Goal: Answer question/provide support: Answer question/provide support

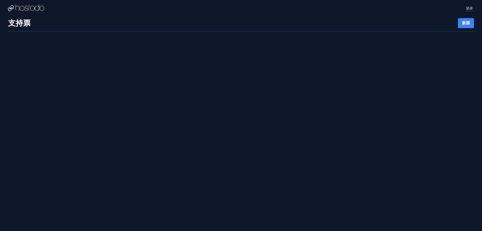
click at [472, 10] on font "登录" at bounding box center [469, 8] width 7 height 4
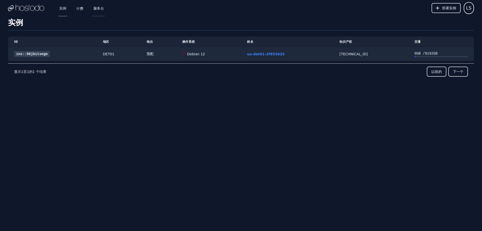
click at [100, 8] on font "服务台" at bounding box center [98, 8] width 11 height 4
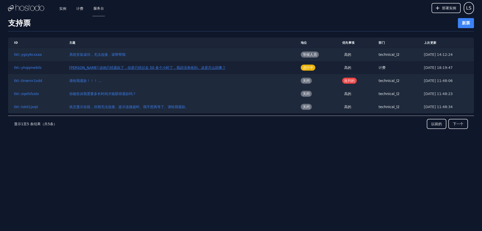
click at [121, 68] on font "[PERSON_NAME] 说他已经退款了，但是已经过去 50 多个小时了，我还没有收到。这是怎么回事？" at bounding box center [147, 68] width 156 height 4
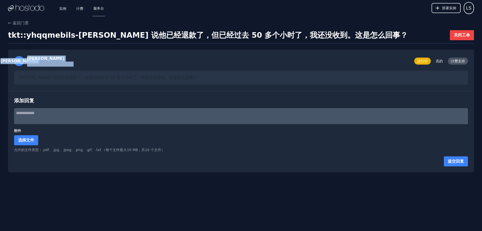
drag, startPoint x: 37, startPoint y: 66, endPoint x: 102, endPoint y: 65, distance: 65.1
click at [102, 65] on div "李 李索 于2025/9/29 18:19:46 开具此票 进行中 高的 计费支持" at bounding box center [241, 61] width 454 height 11
click at [125, 60] on div "李 李索 于2025/9/29 18:19:46 开具此票 进行中 高的 计费支持" at bounding box center [241, 61] width 454 height 11
click at [48, 115] on textarea at bounding box center [241, 116] width 454 height 16
drag, startPoint x: 49, startPoint y: 64, endPoint x: 94, endPoint y: 62, distance: 45.5
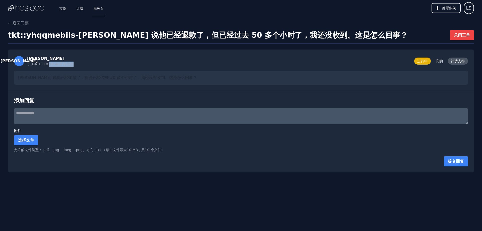
click at [94, 62] on div "李 李索 于2025/9/29 18:19:46 开具此票 进行中 高的 计费支持" at bounding box center [241, 61] width 454 height 11
click at [113, 63] on div "李 李索 于2025/9/29 18:19:46 开具此票 进行中 高的 计费支持" at bounding box center [241, 61] width 454 height 11
click at [87, 61] on div "李 李索 于2025/9/29 18:19:46 开具此票 进行中 高的 计费支持" at bounding box center [241, 61] width 454 height 11
click at [106, 112] on textarea at bounding box center [241, 116] width 454 height 16
click at [111, 119] on textarea at bounding box center [241, 116] width 454 height 16
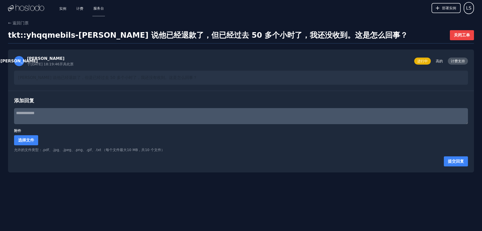
paste textarea "**********"
type textarea "**********"
click at [453, 163] on font "提交回复" at bounding box center [456, 161] width 16 height 5
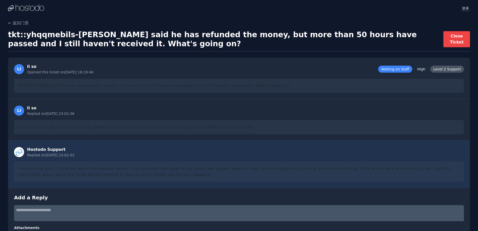
click at [469, 7] on font "登录" at bounding box center [465, 8] width 7 height 4
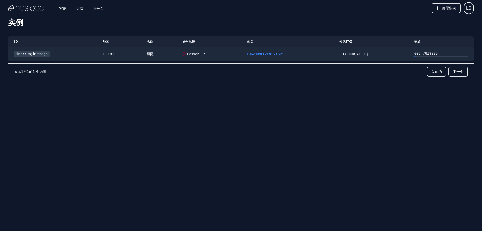
click at [100, 12] on link "服务台" at bounding box center [98, 8] width 13 height 17
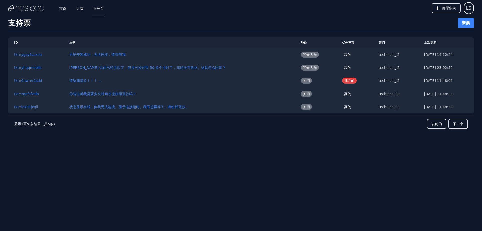
drag, startPoint x: 340, startPoint y: 1, endPoint x: 333, endPoint y: 0, distance: 7.4
drag, startPoint x: 333, startPoint y: 0, endPoint x: 320, endPoint y: 2, distance: 13.5
click at [320, 2] on div "实例 计费 服务台 部署实例 LS" at bounding box center [241, 8] width 466 height 16
drag, startPoint x: 332, startPoint y: 1, endPoint x: 325, endPoint y: 2, distance: 7.1
click at [325, 2] on div "实例 计费 服务台 部署实例 LS" at bounding box center [241, 8] width 466 height 16
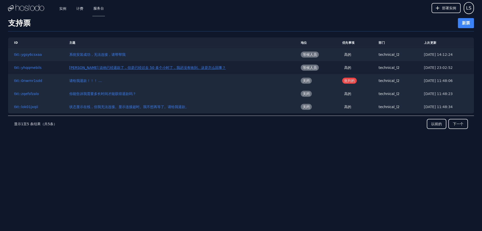
click at [123, 66] on font "[PERSON_NAME] 说他已经退款了，但是已经过去 50 多个小时了，我还没有收到。这是怎么回事？" at bounding box center [147, 68] width 156 height 4
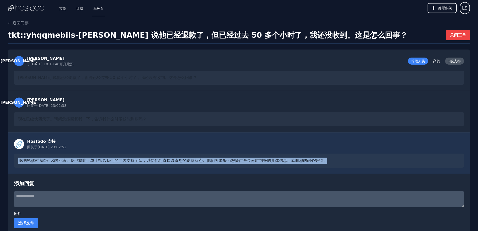
drag, startPoint x: 31, startPoint y: 162, endPoint x: 339, endPoint y: 159, distance: 307.2
click at [339, 159] on div "我理解您对退款延迟的不满。我已将此工单上报给我们的二级支持团队，以便他们直接调查您的退款状态。他们将能够为您提供资金何时到账的具体信息。感谢您的耐心等待。" at bounding box center [239, 160] width 450 height 14
click at [226, 168] on div "Hostodo 支持 回复于 2025/9/30 23:02:52 我理解您对退款延迟的不满。我已将此工单上报给我们的二级支持团队，以便他们直接调查您的退款状…" at bounding box center [239, 152] width 462 height 41
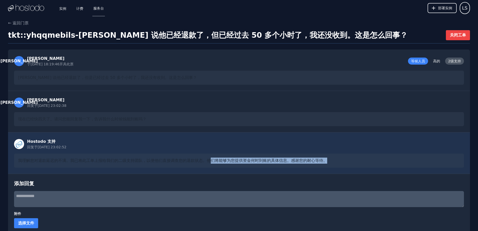
drag, startPoint x: 210, startPoint y: 160, endPoint x: 334, endPoint y: 160, distance: 124.3
click at [334, 160] on div "我理解您对退款延迟的不满。我已将此工单上报给我们的二级支持团队，以便他们直接调查您的退款状态。他们将能够为您提供资金何时到账的具体信息。感谢您的耐心等待。" at bounding box center [239, 160] width 450 height 14
click at [347, 160] on div "我理解您对退款延迟的不满。我已将此工单上报给我们的二级支持团队，以便他们直接调查您的退款状态。他们将能够为您提供资金何时到账的具体信息。感谢您的耐心等待。" at bounding box center [239, 160] width 450 height 14
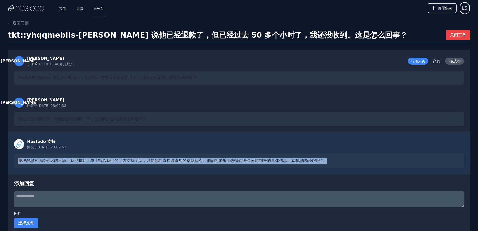
drag, startPoint x: 344, startPoint y: 160, endPoint x: 9, endPoint y: 156, distance: 334.8
click at [9, 156] on div "Hostodo 支持 回复于 2025/9/30 23:02:52 我理解您对退款延迟的不满。我已将此工单上报给我们的二级支持团队，以便他们直接调查您的退款状…" at bounding box center [239, 152] width 462 height 41
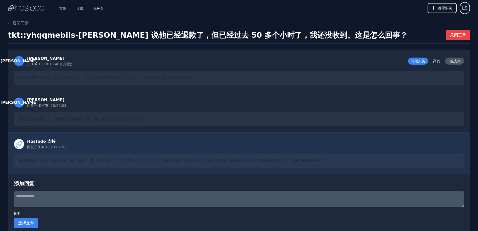
click at [160, 147] on div "Hostodo 支持 回复于 2025/9/30 23:02:52" at bounding box center [239, 143] width 450 height 11
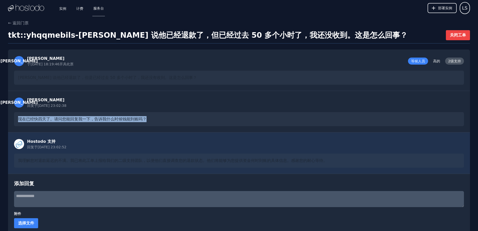
drag, startPoint x: 5, startPoint y: 120, endPoint x: 193, endPoint y: 120, distance: 188.9
click at [193, 120] on div "← 返回门票 tkt::yhqqmebils - Hassan 说他已经退款了，但已经过去 50 多个小时了，我还没收到。这是怎么回事？ 关闭工单 李 李索 …" at bounding box center [239, 137] width 478 height 235
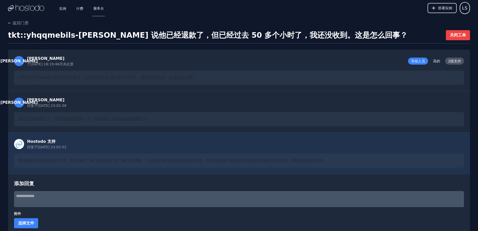
click at [74, 173] on div "Hostodo 支持 回复于 2025/9/30 23:02:52 我理解您对退款延迟的不满。我已将此工单上报给我们的二级支持团队，以便他们直接调查您的退款状…" at bounding box center [239, 152] width 462 height 41
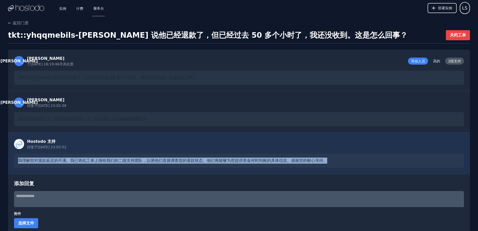
drag, startPoint x: 14, startPoint y: 160, endPoint x: 356, endPoint y: 160, distance: 341.8
click at [356, 160] on div "Hostodo 支持 回复于 2025/9/30 23:02:52 我理解您对退款延迟的不满。我已将此工单上报给我们的二级支持团队，以便他们直接调查您的退款状…" at bounding box center [239, 152] width 462 height 41
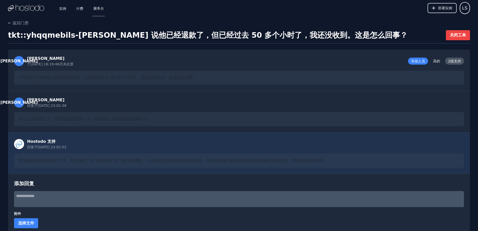
click at [325, 140] on div "Hostodo 支持 回复于 2025/9/30 23:02:52" at bounding box center [239, 143] width 450 height 11
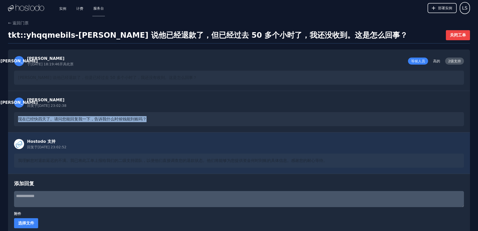
drag, startPoint x: 208, startPoint y: 120, endPoint x: 0, endPoint y: 124, distance: 208.0
click at [0, 124] on div "← 返回门票 tkt::yhqqmebils - Hassan 说他已经退款了，但已经过去 50 多个小时了，我还没收到。这是怎么回事？ 关闭工单 李 李索 …" at bounding box center [239, 137] width 478 height 235
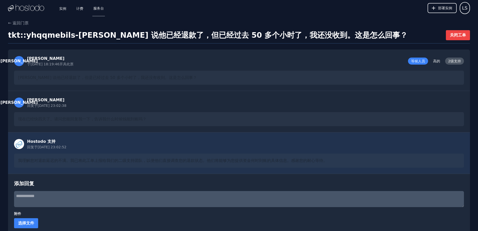
click at [145, 133] on div "Hostodo 支持 回复于 2025/9/30 23:02:52 我理解您对退款延迟的不满。我已将此工单上报给我们的二级支持团队，以便他们直接调查您的退款状…" at bounding box center [239, 152] width 462 height 41
drag, startPoint x: 310, startPoint y: 1, endPoint x: 298, endPoint y: 2, distance: 12.8
click at [298, 2] on div "实例 计费 服务台 部署实例 LS" at bounding box center [239, 8] width 462 height 16
drag, startPoint x: 306, startPoint y: 1, endPoint x: 294, endPoint y: 2, distance: 12.6
click at [294, 2] on div "实例 计费 服务台 部署实例 LS" at bounding box center [239, 8] width 462 height 16
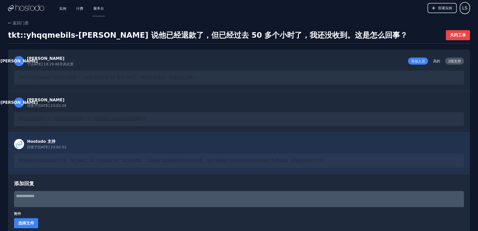
drag, startPoint x: 308, startPoint y: 1, endPoint x: 300, endPoint y: 3, distance: 8.6
click at [300, 3] on div "实例 计费 服务台 部署实例 LS" at bounding box center [239, 8] width 462 height 16
drag, startPoint x: 203, startPoint y: 66, endPoint x: 196, endPoint y: 71, distance: 9.1
click at [203, 66] on div "李 李索 于2025/9/29 18:19:46 开具此票 等候人员 高的 2级支持" at bounding box center [239, 61] width 450 height 11
drag, startPoint x: 39, startPoint y: 162, endPoint x: 135, endPoint y: 159, distance: 95.2
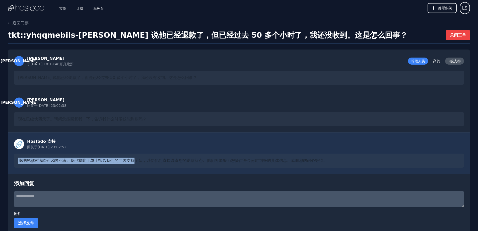
click at [135, 159] on div "Hostodo 支持 回复于 2025/9/30 23:02:52 我理解您对退款延迟的不满。我已将此工单上报给我们的二级支持团队，以便他们直接调查您的退款状…" at bounding box center [239, 152] width 462 height 41
click at [87, 164] on div "我理解您对退款延迟的不满。我已将此工单上报给我们的二级支持团队，以便他们直接调查您的退款状态。他们将能够为您提供资金何时到账的具体信息。感谢您的耐心等待。" at bounding box center [239, 160] width 450 height 14
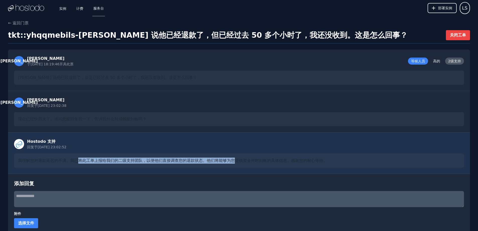
drag, startPoint x: 159, startPoint y: 159, endPoint x: 234, endPoint y: 160, distance: 74.8
click at [234, 160] on font "我理解您对退款延迟的不满。我已将此工单上报给我们的二级支持团队，以便他们直接调查您的退款状态。他们将能够为您提供资金何时到账的具体信息。感谢您的耐心等待。" at bounding box center [172, 160] width 309 height 5
click at [161, 152] on div "Hostodo 支持 回复于 2025/9/30 23:02:52 我理解您对退款延迟的不满。我已将此工单上报给我们的二级支持团队，以便他们直接调查您的退款状…" at bounding box center [239, 152] width 462 height 41
drag, startPoint x: 145, startPoint y: 163, endPoint x: 337, endPoint y: 163, distance: 191.9
click at [337, 163] on div "我理解您对退款延迟的不满。我已将此工单上报给我们的二级支持团队，以便他们直接调查您的退款状态。他们将能够为您提供资金何时到账的具体信息。感谢您的耐心等待。" at bounding box center [239, 160] width 450 height 14
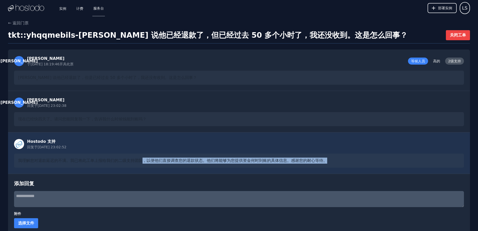
click at [270, 159] on font "我理解您对退款延迟的不满。我已将此工单上报给我们的二级支持团队，以便他们直接调查您的退款状态。他们将能够为您提供资金何时到账的具体信息。感谢您的耐心等待。" at bounding box center [172, 160] width 309 height 5
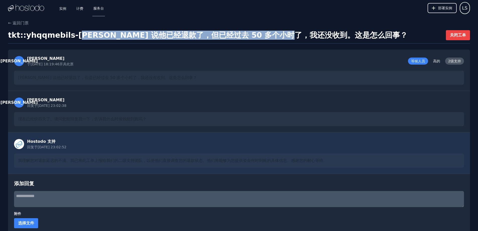
drag, startPoint x: 82, startPoint y: 33, endPoint x: 297, endPoint y: 33, distance: 215.0
click at [297, 33] on font "[PERSON_NAME] 说他已经退款了，但已经过去 50 多个小时了，我还没收到。这是怎么回事？" at bounding box center [243, 35] width 330 height 9
click at [226, 32] on font "[PERSON_NAME] 说他已经退款了，但已经过去 50 多个小时了，我还没收到。这是怎么回事？" at bounding box center [243, 35] width 330 height 9
click at [179, 33] on font "[PERSON_NAME] 说他已经退款了，但已经过去 50 多个小时了，我还没收到。这是怎么回事？" at bounding box center [243, 35] width 330 height 9
click at [157, 33] on font "[PERSON_NAME] 说他已经退款了，但已经过去 50 多个小时了，我还没收到。这是怎么回事？" at bounding box center [243, 35] width 330 height 9
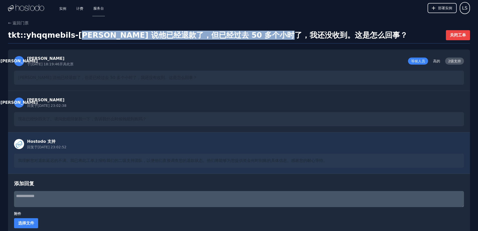
click at [167, 34] on font "[PERSON_NAME] 说他已经退款了，但已经过去 50 多个小时了，我还没收到。这是怎么回事？" at bounding box center [243, 35] width 330 height 9
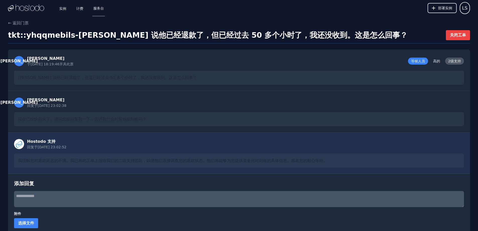
drag, startPoint x: 370, startPoint y: 27, endPoint x: 329, endPoint y: 7, distance: 46.7
drag, startPoint x: 329, startPoint y: 7, endPoint x: 332, endPoint y: 2, distance: 6.5
drag, startPoint x: 332, startPoint y: 2, endPoint x: 314, endPoint y: 2, distance: 18.3
click at [314, 2] on div "实例 计费 服务台 部署实例 LS" at bounding box center [239, 8] width 462 height 16
